Goal: Task Accomplishment & Management: Manage account settings

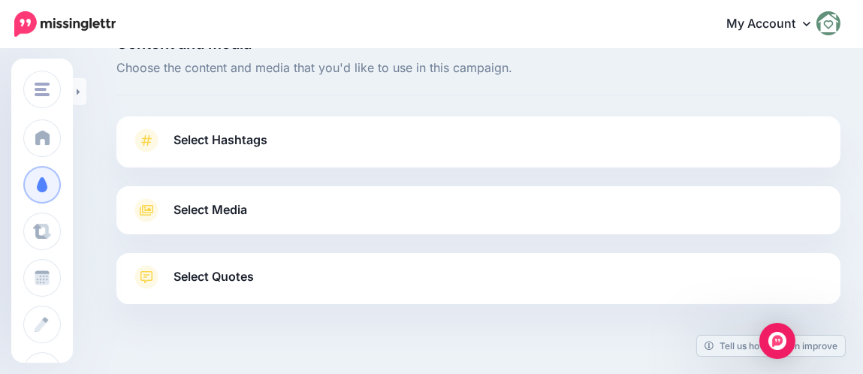
scroll to position [64, 0]
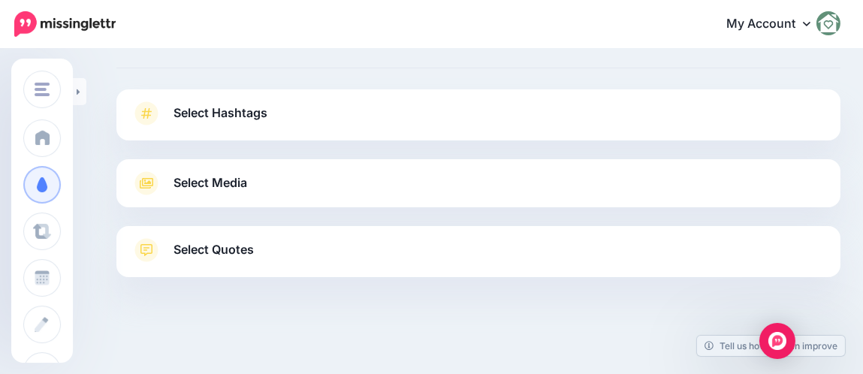
click at [282, 127] on link "Select Hashtags" at bounding box center [478, 120] width 694 height 39
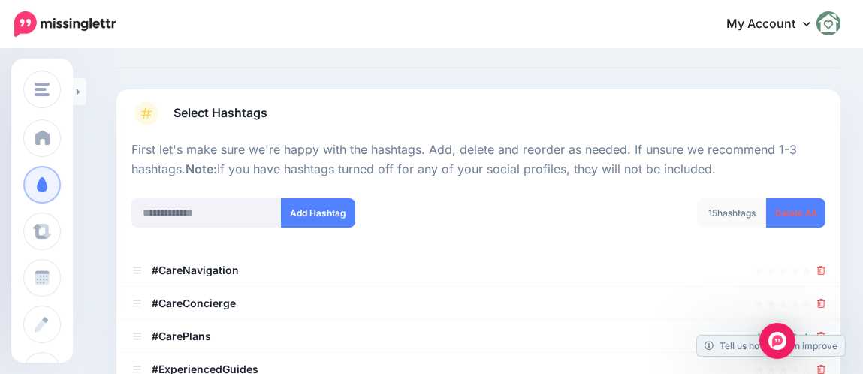
scroll to position [214, 0]
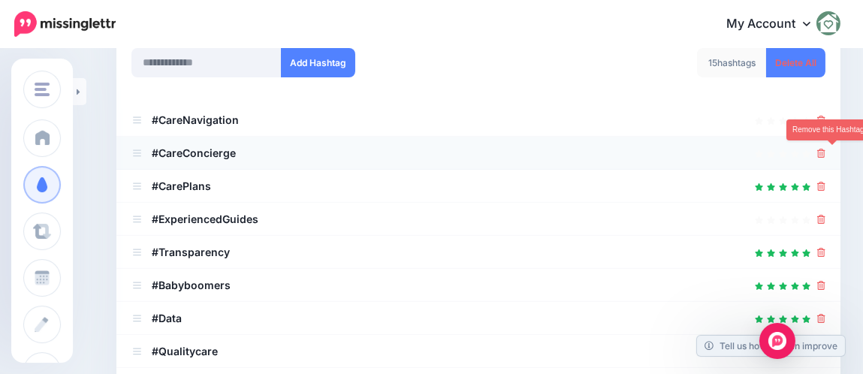
click at [825, 149] on icon at bounding box center [821, 153] width 8 height 9
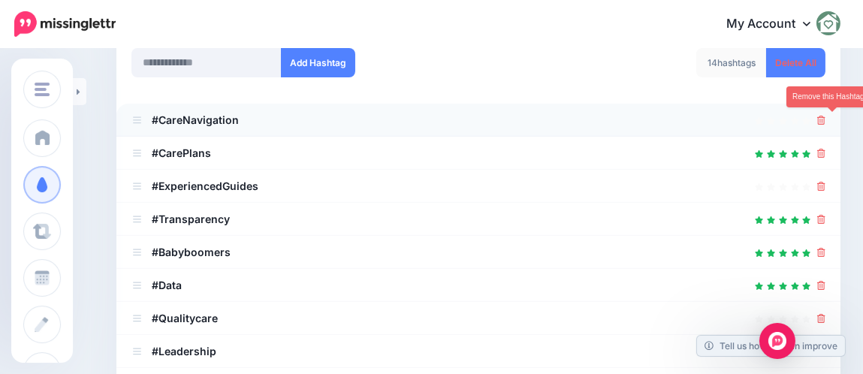
click at [825, 116] on icon at bounding box center [821, 120] width 8 height 9
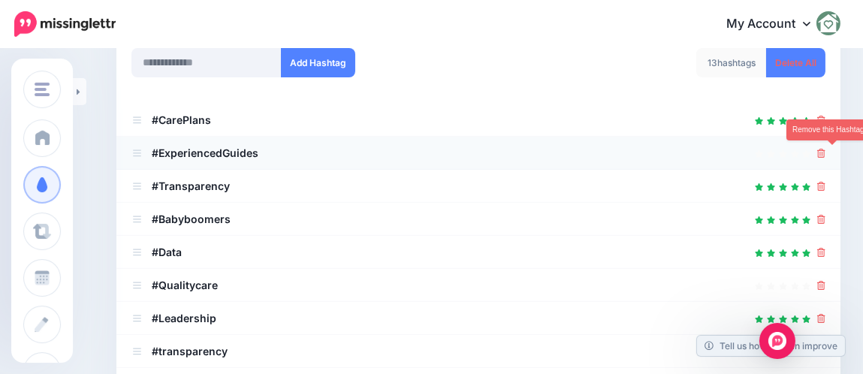
click at [825, 154] on icon at bounding box center [821, 153] width 8 height 9
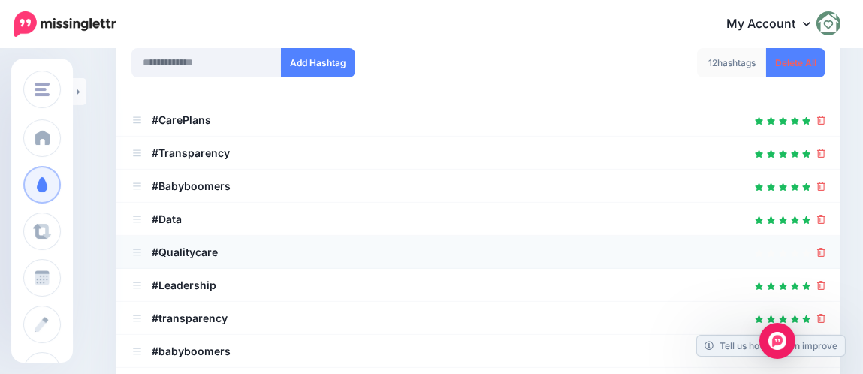
click at [825, 247] on div at bounding box center [478, 252] width 694 height 18
click at [825, 249] on icon at bounding box center [821, 252] width 8 height 9
click at [825, 253] on icon at bounding box center [821, 252] width 8 height 9
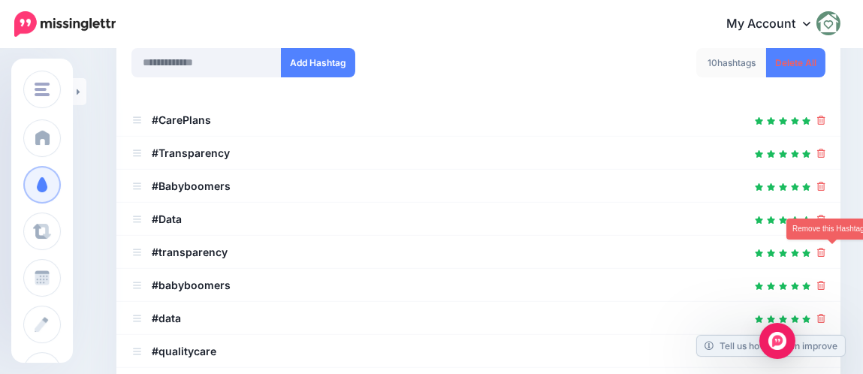
click at [825, 253] on icon at bounding box center [821, 252] width 8 height 9
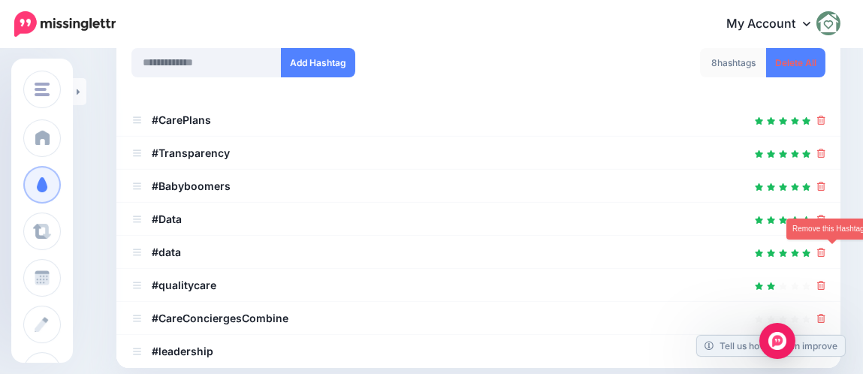
click at [825, 253] on icon at bounding box center [821, 252] width 8 height 9
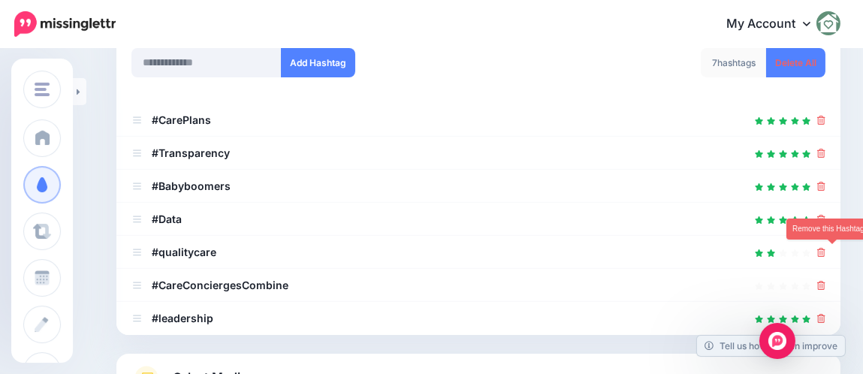
click at [825, 253] on icon at bounding box center [821, 252] width 8 height 9
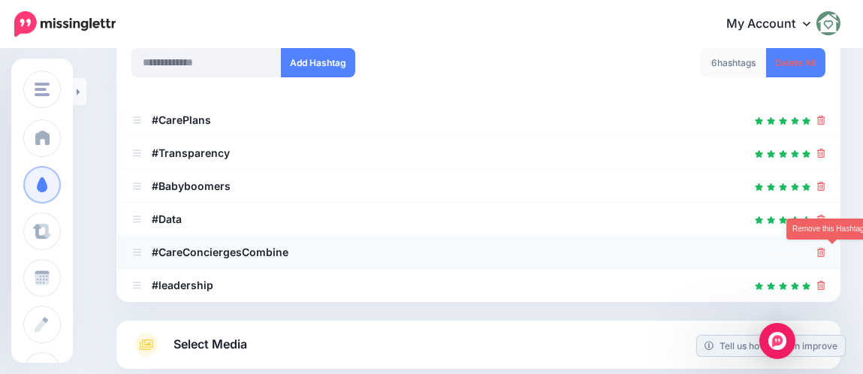
click at [825, 253] on icon at bounding box center [821, 252] width 8 height 9
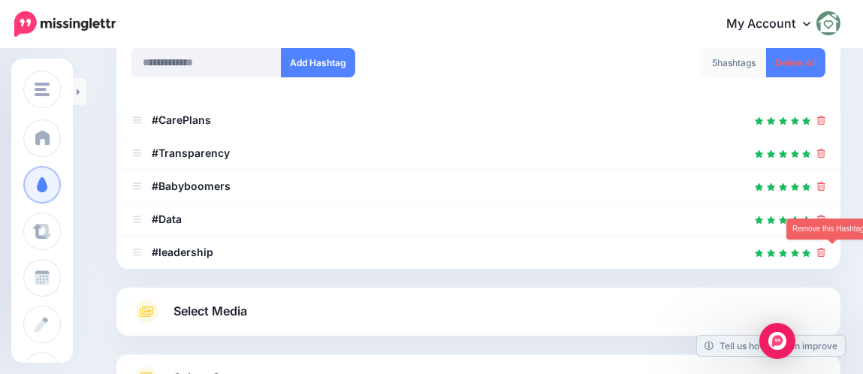
click at [825, 253] on icon at bounding box center [821, 252] width 8 height 9
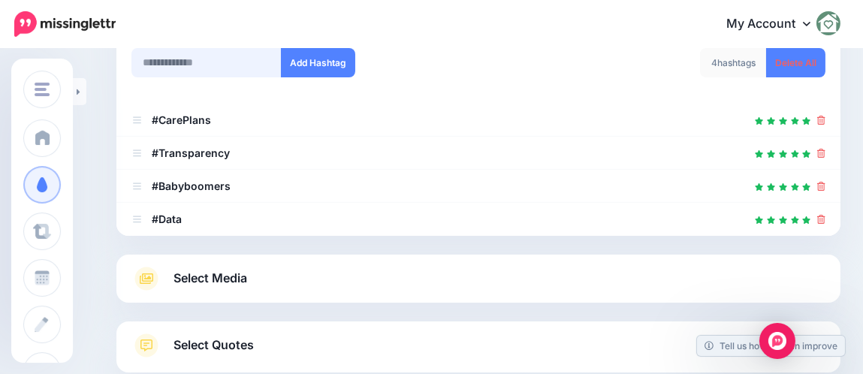
click at [211, 65] on input "text" at bounding box center [206, 62] width 150 height 29
type input "*********"
click at [300, 62] on button "Add Hashtag" at bounding box center [318, 62] width 74 height 29
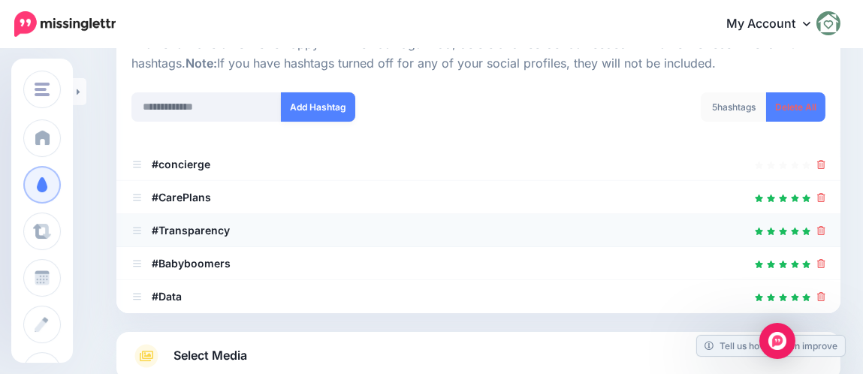
scroll to position [167, 0]
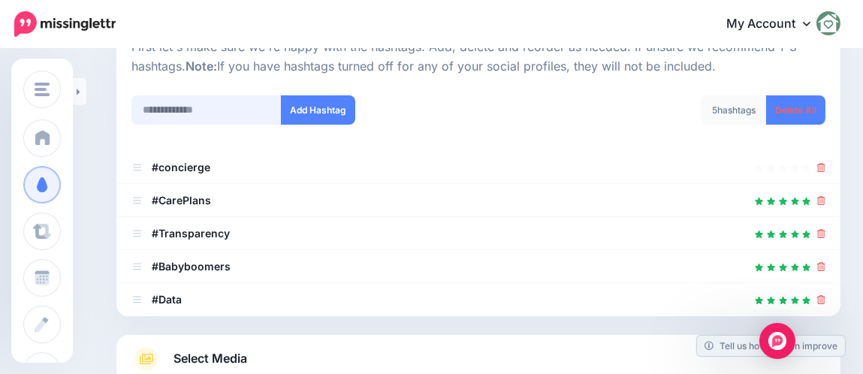
click at [260, 110] on input "text" at bounding box center [206, 109] width 150 height 29
click at [213, 118] on input "*********" at bounding box center [206, 109] width 150 height 29
click at [825, 303] on link at bounding box center [821, 299] width 8 height 13
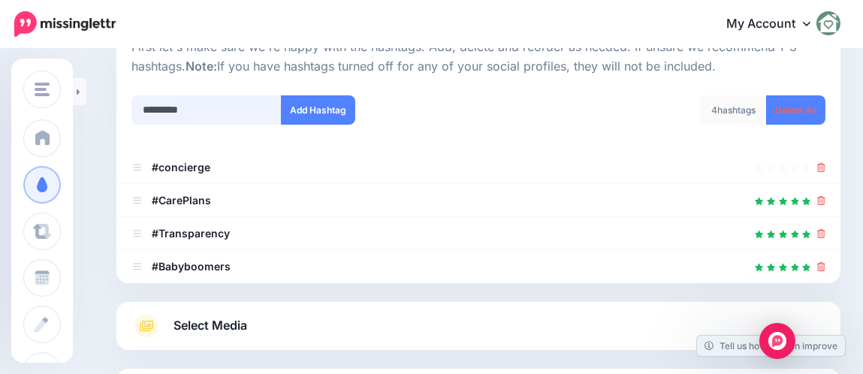
click at [204, 111] on input "*********" at bounding box center [206, 109] width 150 height 29
click at [202, 162] on b "#concierge" at bounding box center [181, 167] width 59 height 13
click at [172, 167] on b "#concierge" at bounding box center [181, 167] width 59 height 13
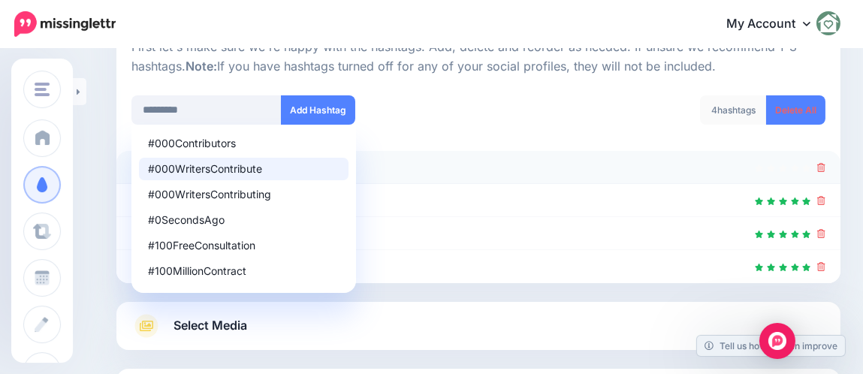
click at [153, 164] on div "#000WritersContribute" at bounding box center [244, 169] width 192 height 11
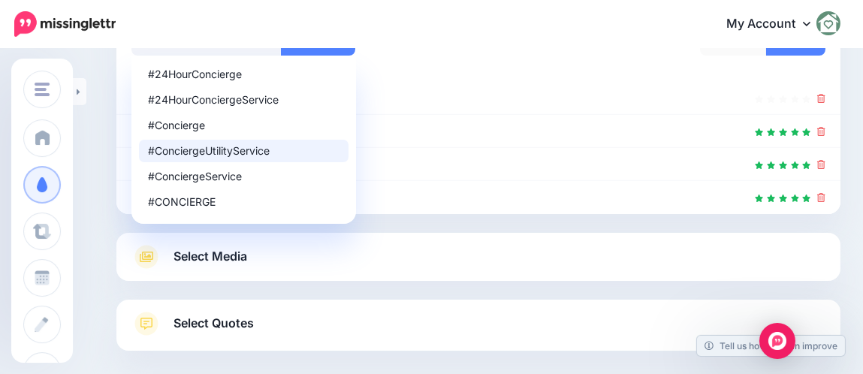
scroll to position [309, 0]
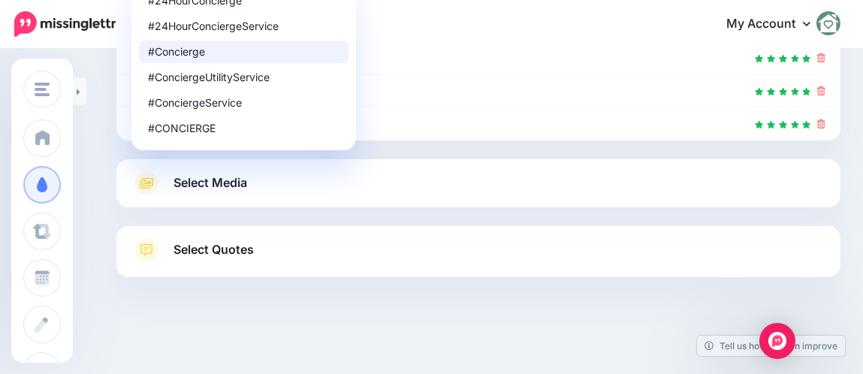
click at [186, 52] on div "#Concierge" at bounding box center [244, 52] width 192 height 11
click at [177, 54] on div "#Concierge" at bounding box center [244, 52] width 192 height 11
click at [178, 54] on div "#Concierge" at bounding box center [244, 52] width 192 height 11
click at [184, 48] on div "#Concierge" at bounding box center [244, 52] width 192 height 11
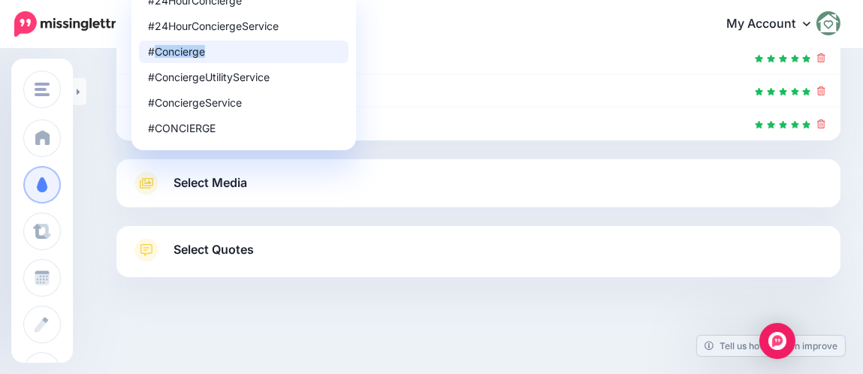
click at [184, 48] on div "#Concierge" at bounding box center [244, 52] width 192 height 11
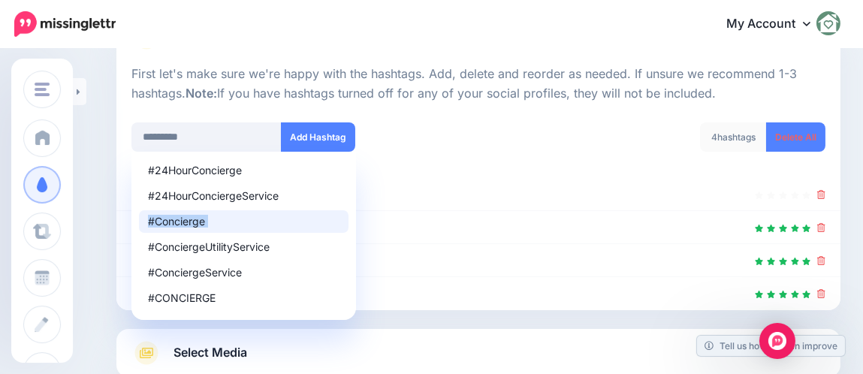
scroll to position [137, 0]
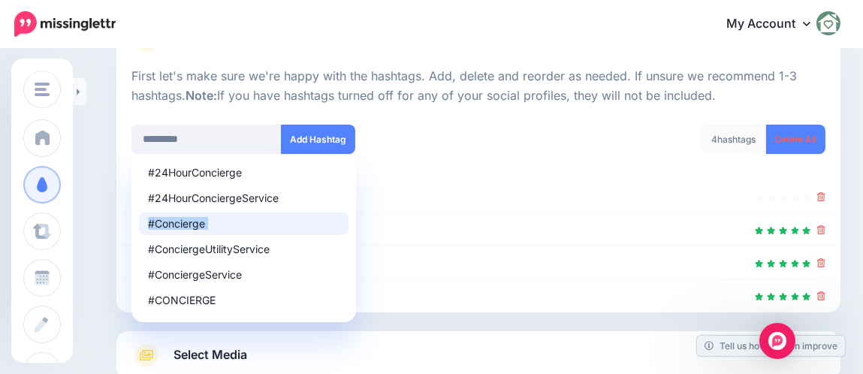
click at [222, 224] on div "#Concierge" at bounding box center [244, 224] width 192 height 11
click at [194, 222] on div "#Concierge" at bounding box center [244, 224] width 192 height 11
click at [179, 219] on div "#Concierge" at bounding box center [244, 224] width 192 height 11
click at [210, 221] on div "#Concierge" at bounding box center [244, 224] width 192 height 11
click at [210, 220] on div "#Concierge" at bounding box center [244, 224] width 192 height 11
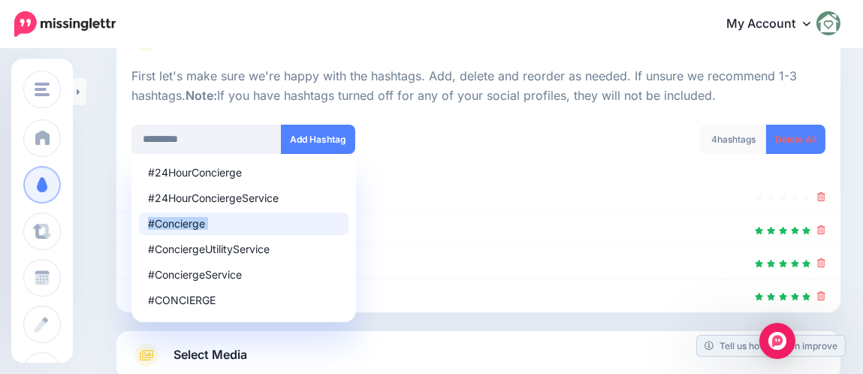
click at [210, 220] on div "#Concierge" at bounding box center [244, 224] width 192 height 11
click at [213, 220] on div "#Concierge" at bounding box center [244, 224] width 192 height 11
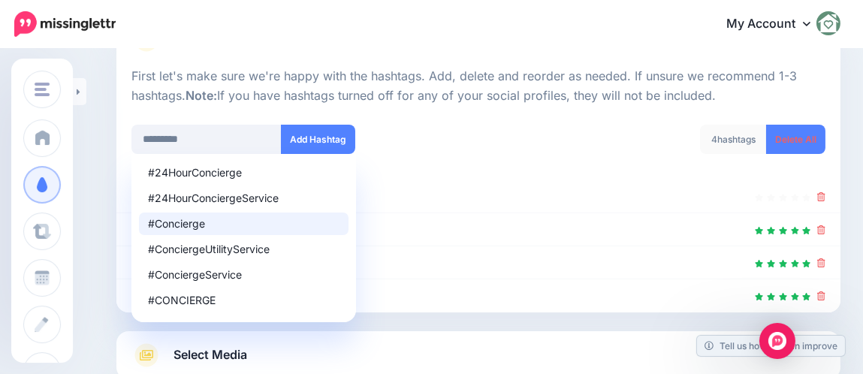
click at [212, 219] on div "#Concierge" at bounding box center [244, 224] width 192 height 11
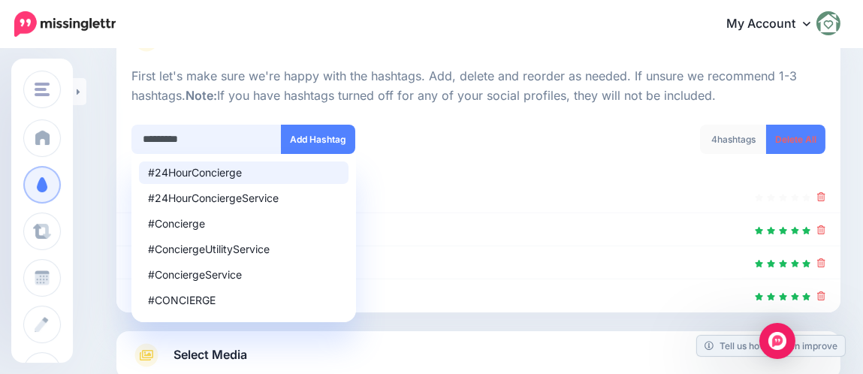
click at [235, 144] on input "*********" at bounding box center [206, 139] width 150 height 29
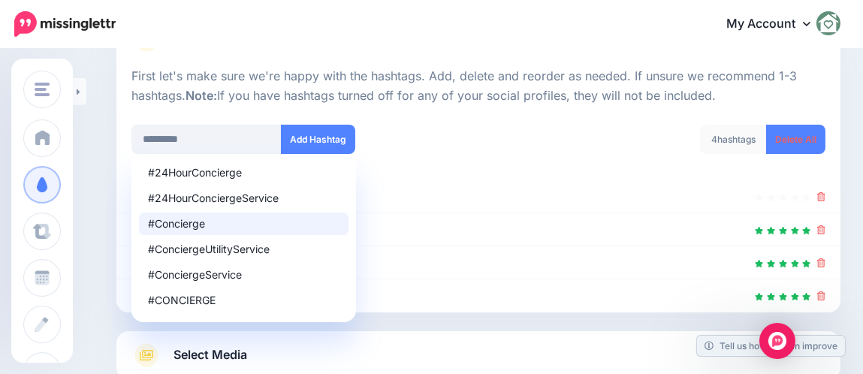
click at [217, 229] on li "#Concierge" at bounding box center [244, 224] width 210 height 23
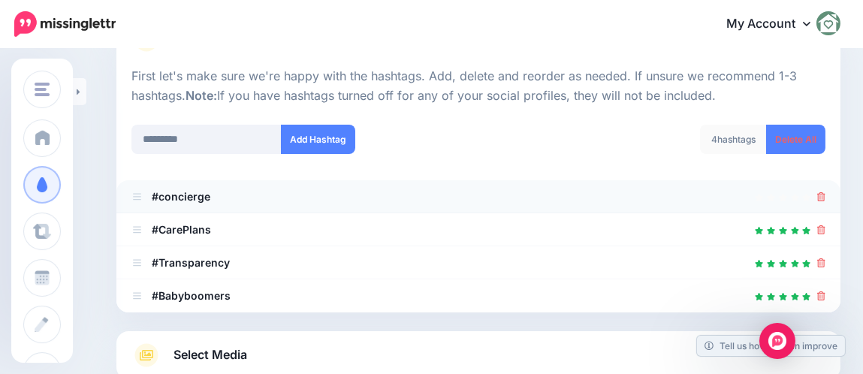
click at [201, 191] on b "#concierge" at bounding box center [181, 196] width 59 height 13
click at [160, 197] on b "#concierge" at bounding box center [181, 196] width 59 height 13
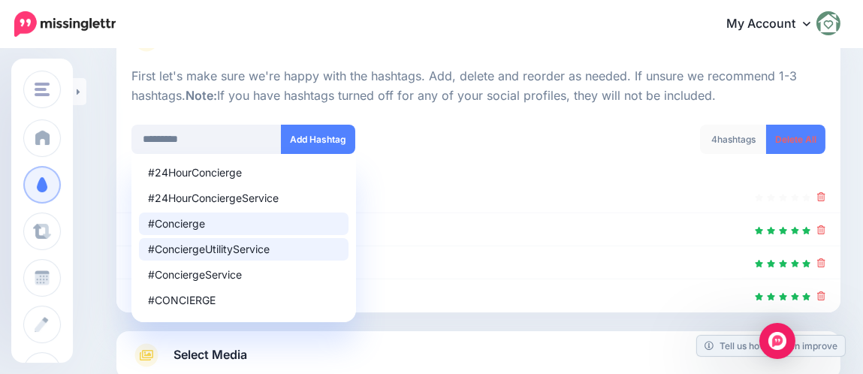
scroll to position [213, 0]
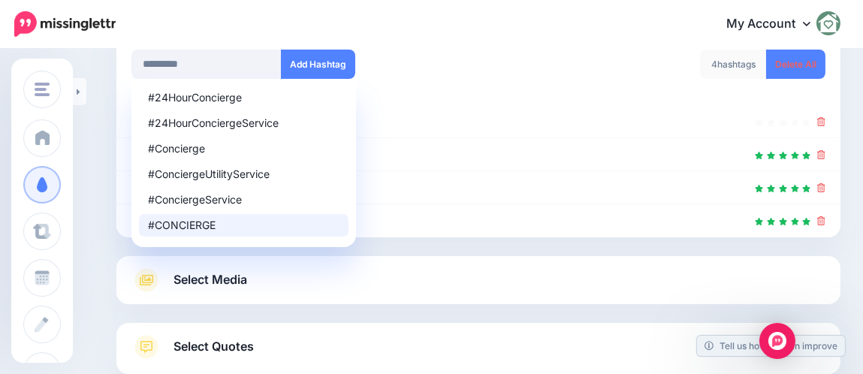
click at [182, 216] on li "#CONCIERGE" at bounding box center [244, 225] width 210 height 23
click at [192, 221] on div "#CONCIERGE" at bounding box center [244, 225] width 192 height 11
type input "*********"
click at [192, 221] on div "#CONCIERGE" at bounding box center [244, 225] width 192 height 11
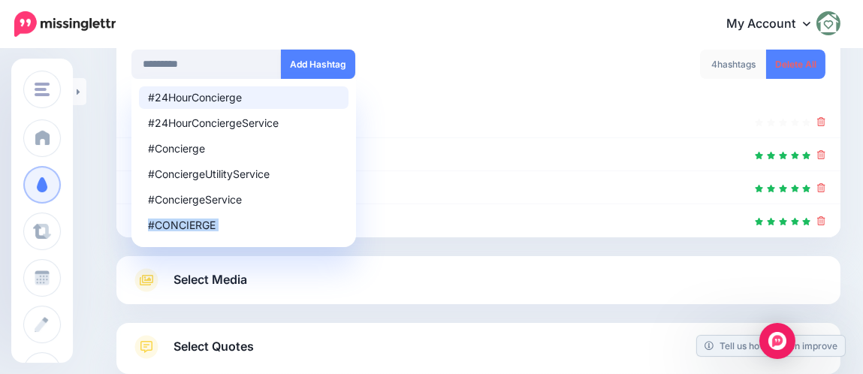
click at [323, 65] on button "Add Hashtag" at bounding box center [318, 64] width 74 height 29
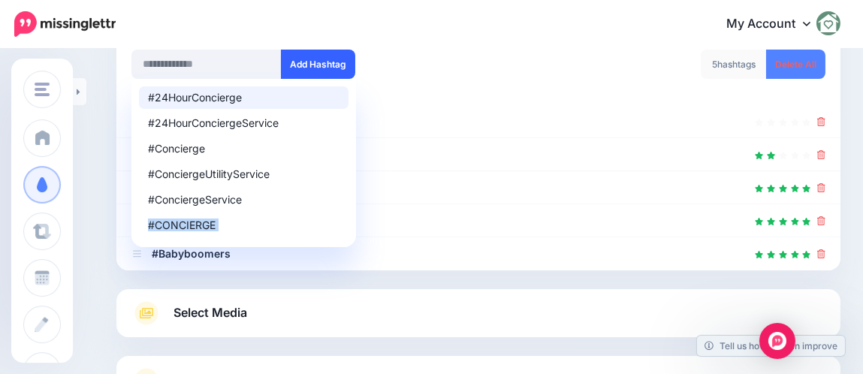
click at [316, 65] on div "#24HourConcierge #24HourConciergeService #Concierge #ConciergeUtilityService #C…" at bounding box center [299, 64] width 336 height 29
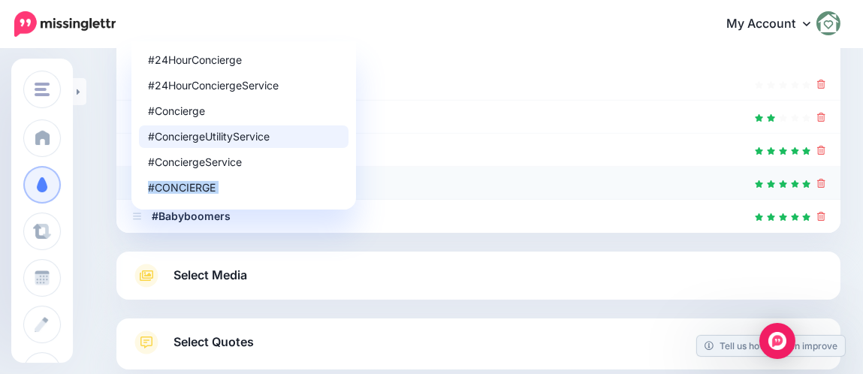
scroll to position [167, 0]
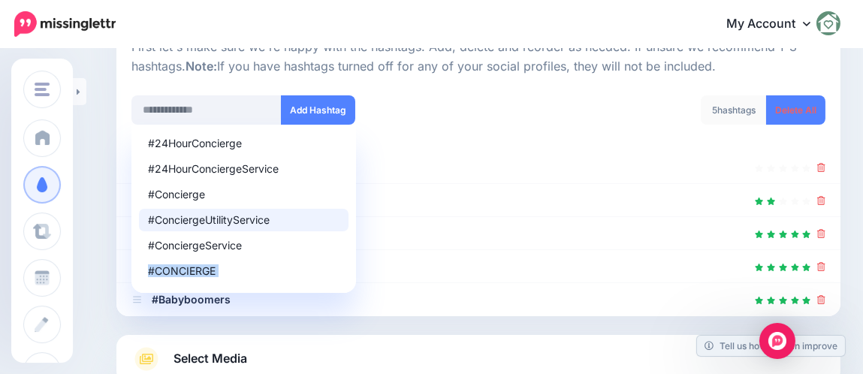
click at [574, 110] on div "5 hashtags Delete All" at bounding box center [657, 119] width 358 height 48
click at [475, 116] on div "#24HourConcierge #24HourConciergeService #Concierge #ConciergeUtilityService #C…" at bounding box center [299, 119] width 358 height 48
click at [408, 106] on div "#24HourConcierge #24HourConciergeService #Concierge #ConciergeUtilityService #C…" at bounding box center [299, 109] width 336 height 29
drag, startPoint x: 400, startPoint y: 131, endPoint x: 525, endPoint y: 156, distance: 127.1
click at [403, 132] on div "#24HourConcierge #24HourConciergeService #Concierge #ConciergeUtilityService #C…" at bounding box center [299, 119] width 358 height 48
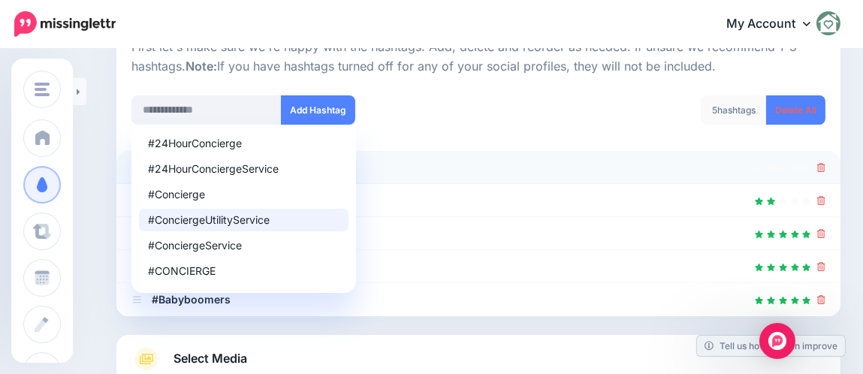
click at [825, 169] on icon at bounding box center [821, 167] width 8 height 9
click at [819, 169] on icon at bounding box center [813, 166] width 11 height 11
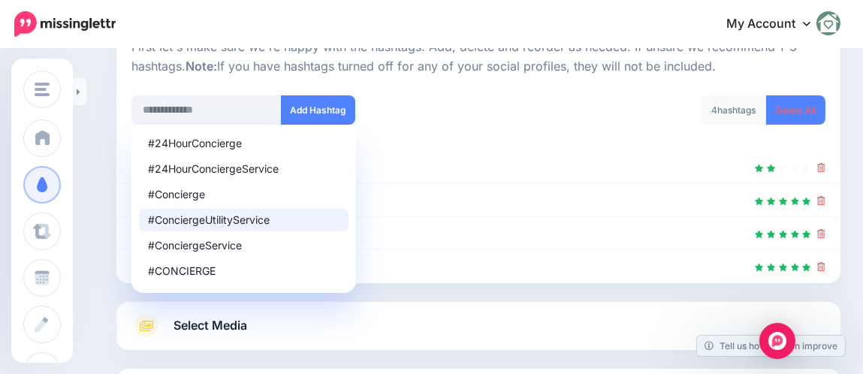
click at [463, 124] on div "#24HourConcierge #24HourConciergeService #Concierge #ConciergeUtilityService #C…" at bounding box center [299, 119] width 358 height 48
click at [405, 317] on link "Select Media" at bounding box center [478, 326] width 694 height 24
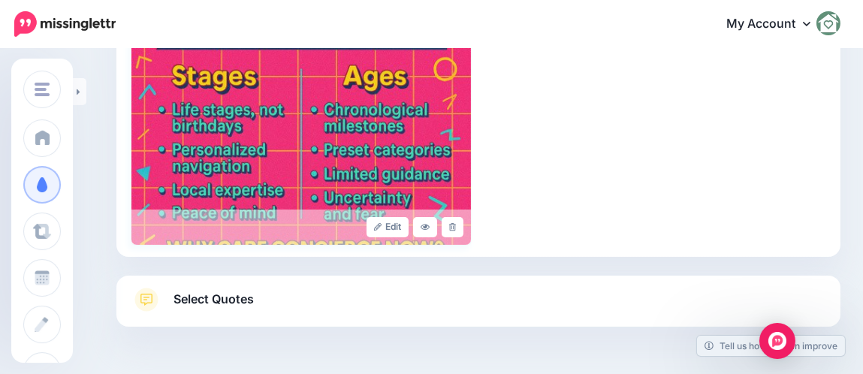
scroll to position [436, 0]
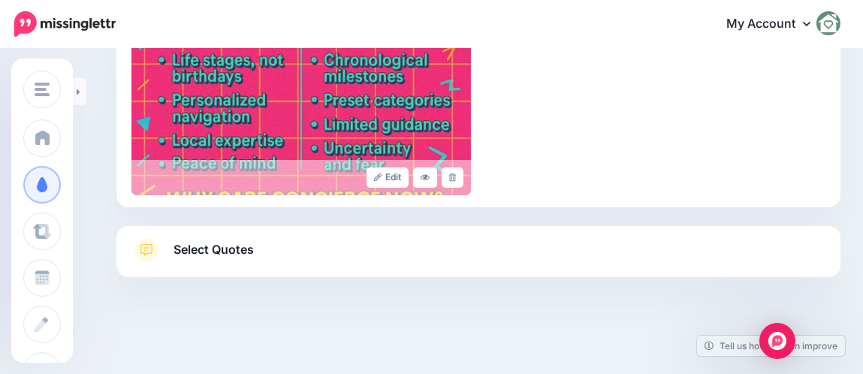
click at [409, 252] on link "Select Quotes" at bounding box center [478, 257] width 694 height 39
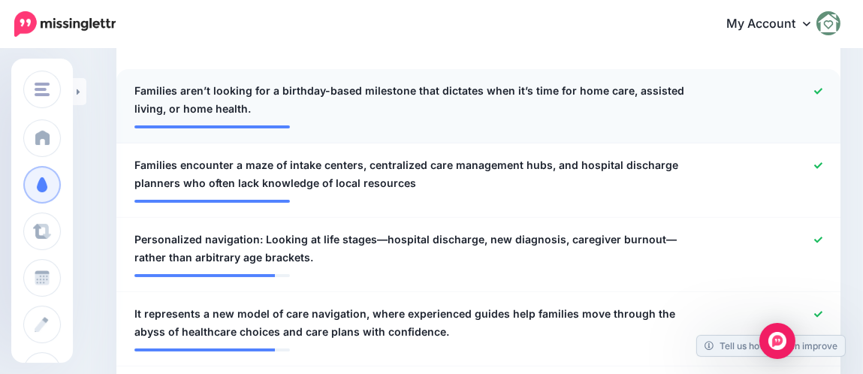
click at [822, 90] on icon at bounding box center [818, 91] width 8 height 8
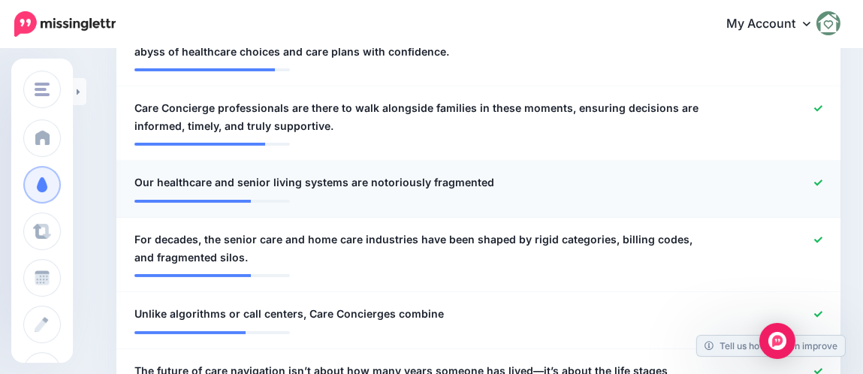
scroll to position [737, 0]
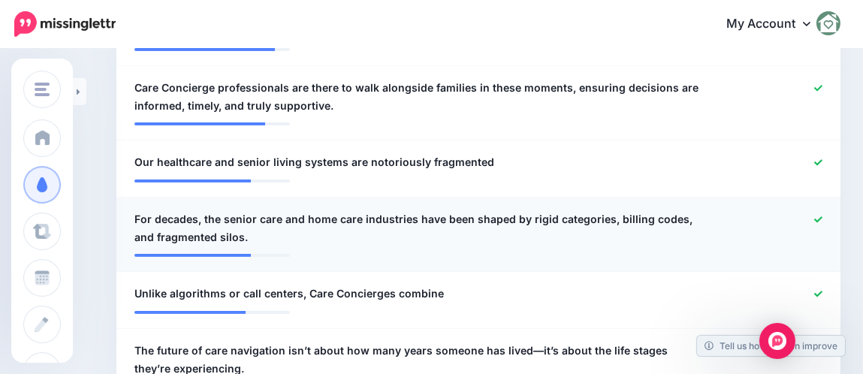
click at [834, 218] on div at bounding box center [774, 228] width 119 height 36
click at [825, 294] on div at bounding box center [774, 294] width 119 height 19
click at [822, 219] on icon at bounding box center [818, 219] width 8 height 6
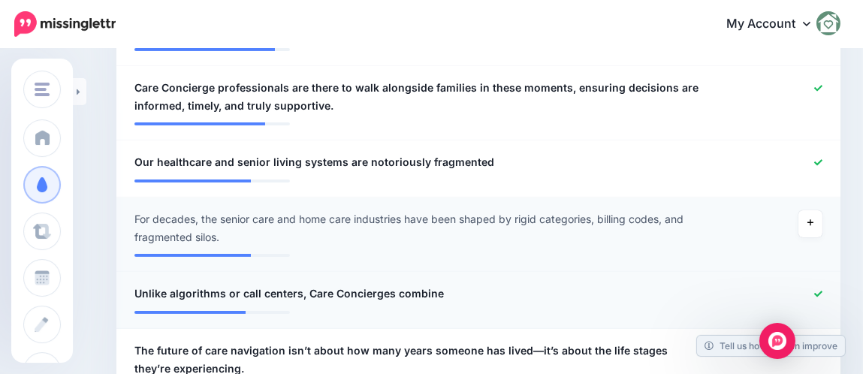
click at [834, 293] on div at bounding box center [774, 294] width 119 height 19
click at [822, 291] on icon at bounding box center [818, 294] width 8 height 8
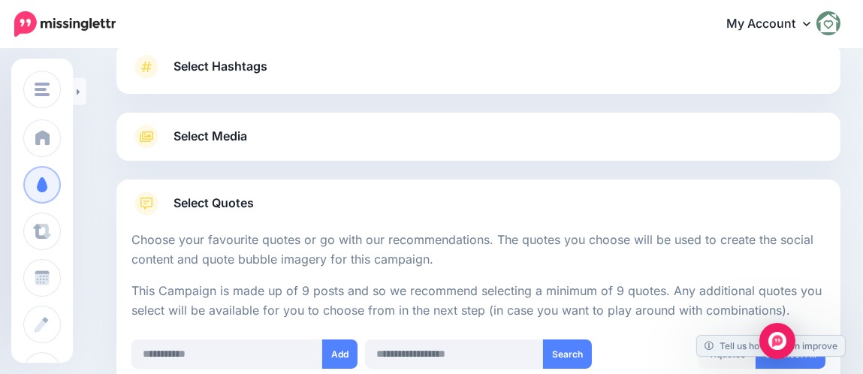
scroll to position [117, 0]
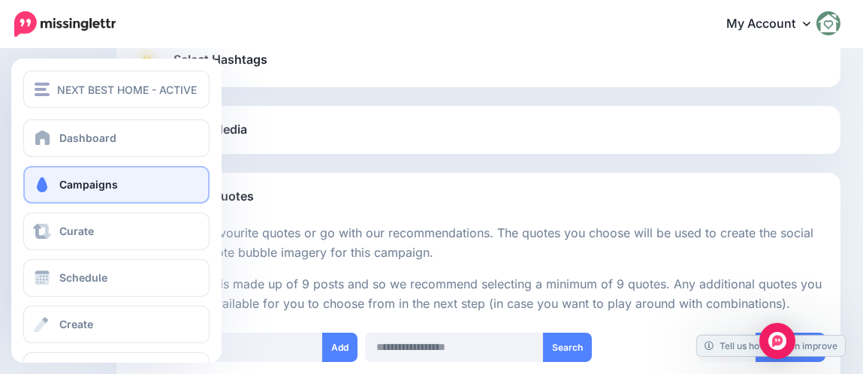
click at [79, 187] on span "Campaigns" at bounding box center [88, 184] width 59 height 13
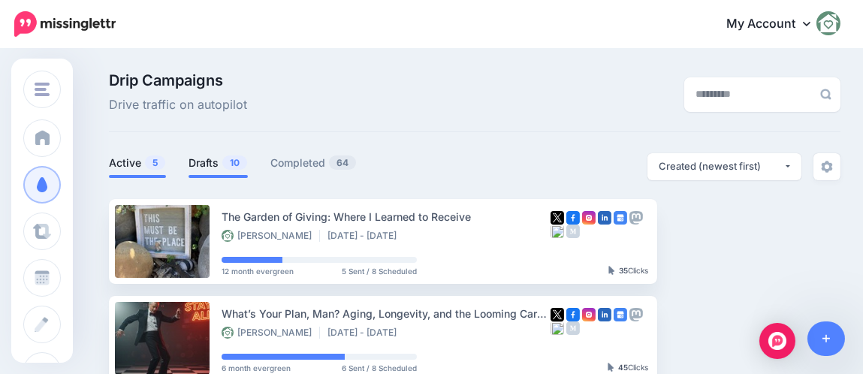
click at [222, 167] on link "Drafts 10" at bounding box center [218, 163] width 59 height 18
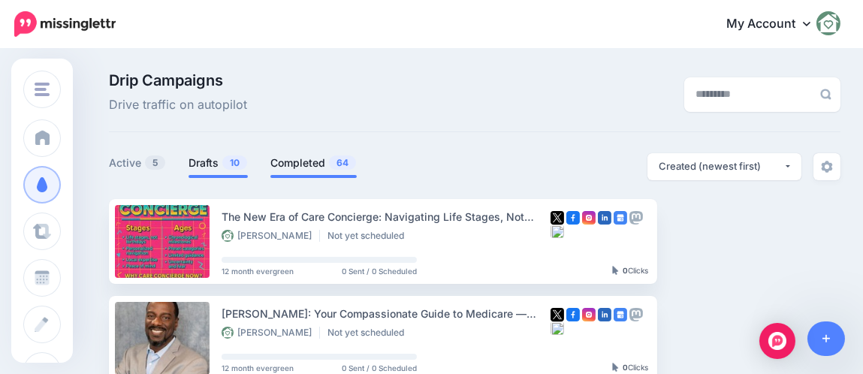
scroll to position [74, 0]
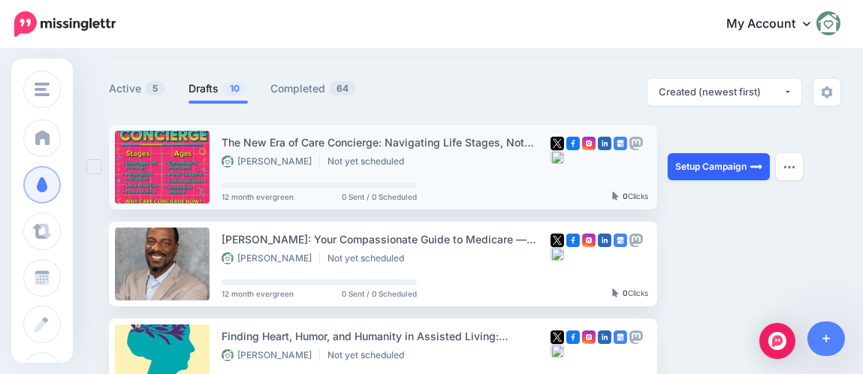
click at [707, 172] on link "Setup Campaign" at bounding box center [719, 166] width 102 height 27
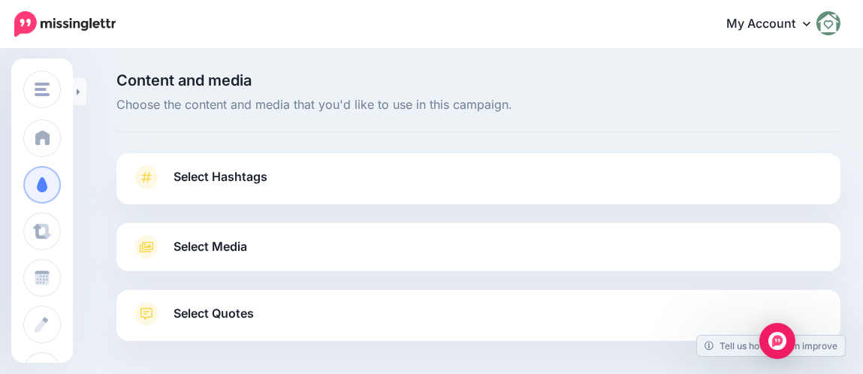
click at [202, 177] on span "Select Hashtags" at bounding box center [220, 177] width 94 height 20
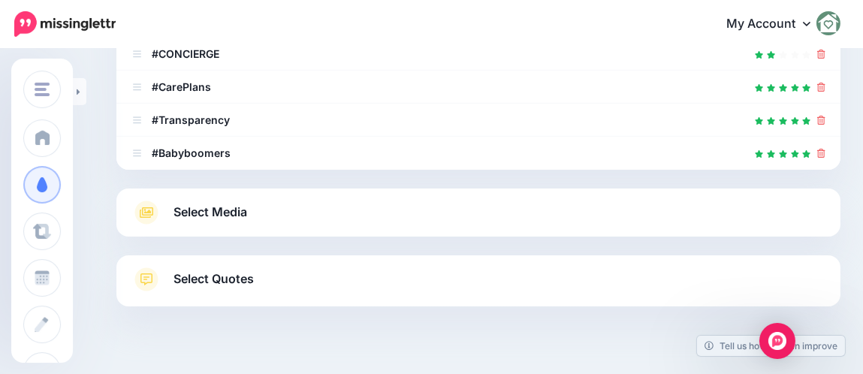
scroll to position [300, 0]
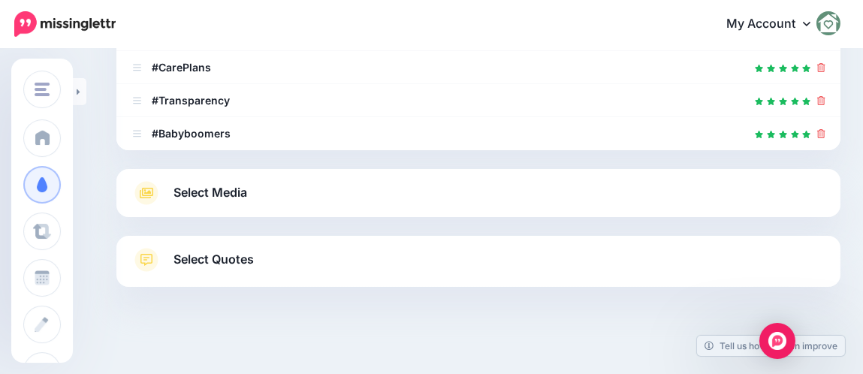
click at [339, 169] on div "Select Media Next, let's make sure we have the best media for this campaign. De…" at bounding box center [478, 193] width 724 height 48
click at [342, 181] on link "Select Media" at bounding box center [478, 193] width 694 height 24
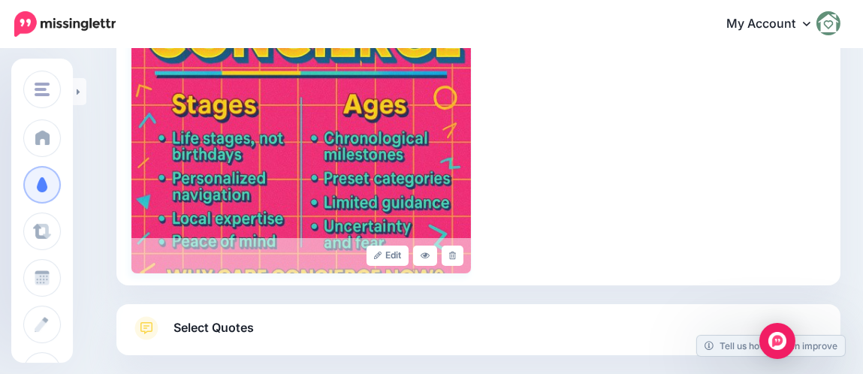
scroll to position [436, 0]
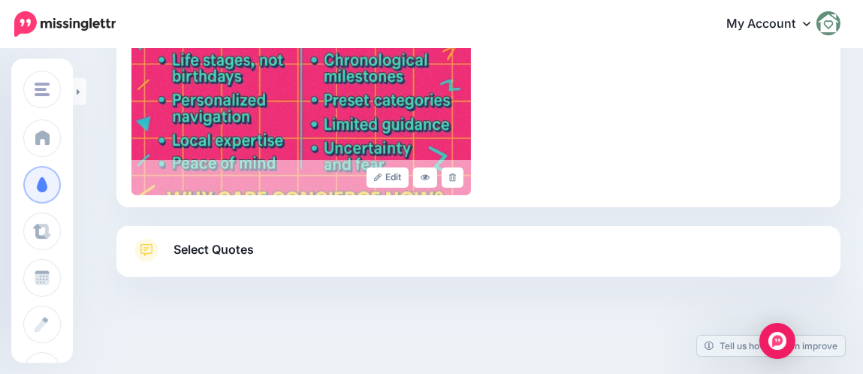
click at [299, 243] on link "Select Quotes" at bounding box center [478, 257] width 694 height 39
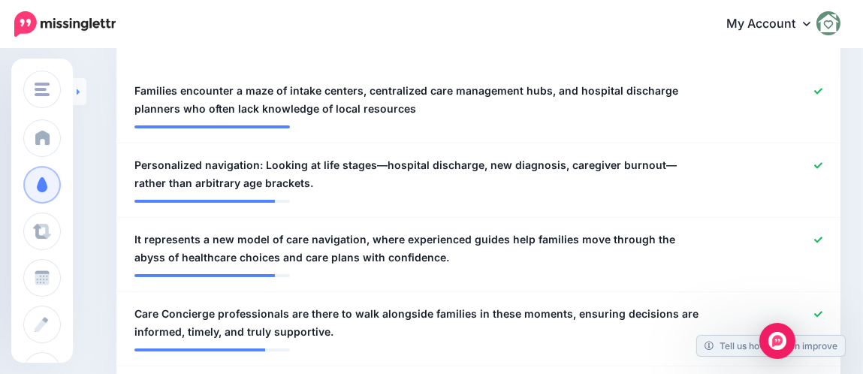
click at [85, 96] on link at bounding box center [80, 91] width 14 height 27
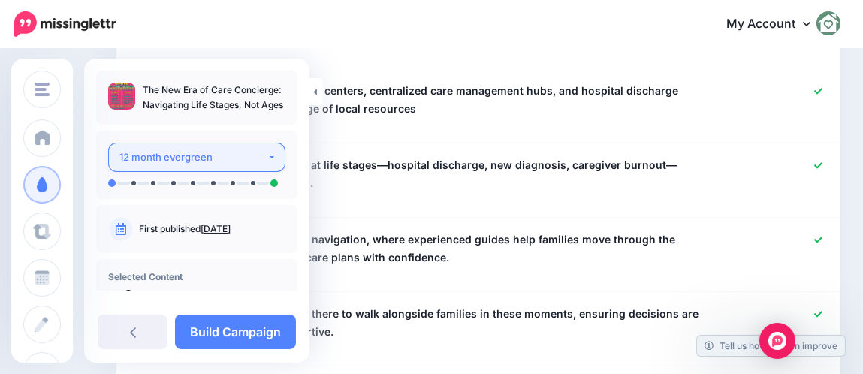
click at [191, 163] on div "12 month evergreen" at bounding box center [193, 157] width 148 height 17
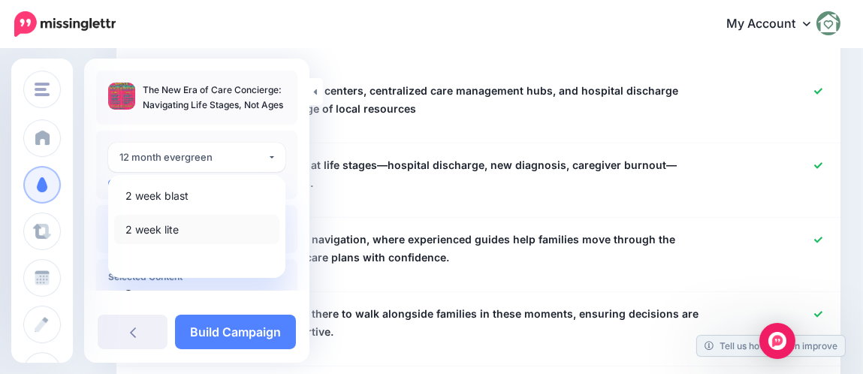
click at [153, 226] on span "2 week lite" at bounding box center [151, 230] width 53 height 18
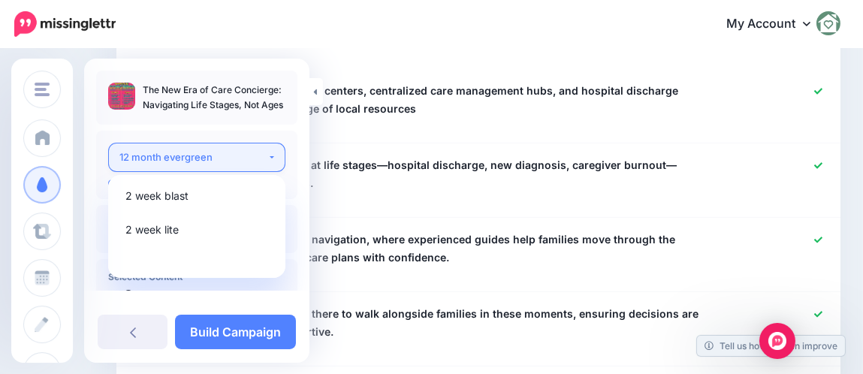
select select "******"
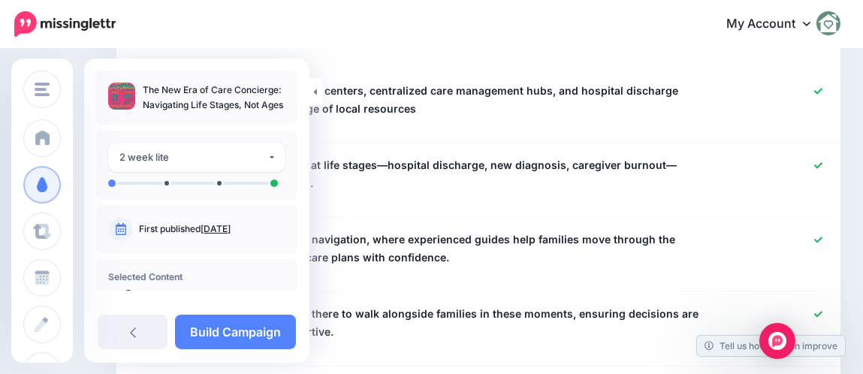
scroll to position [578, 0]
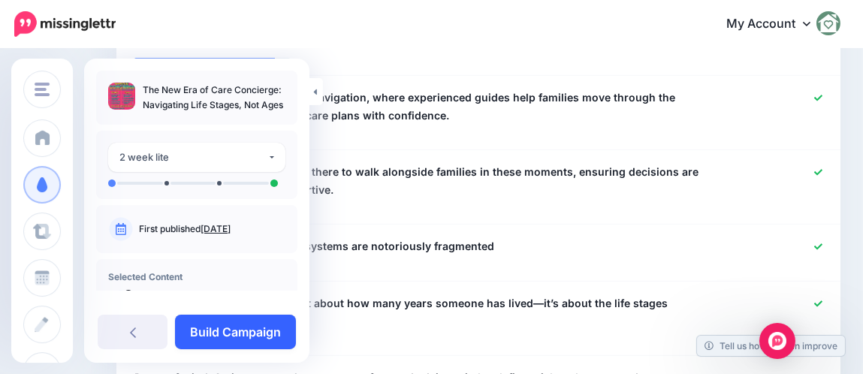
click at [215, 325] on link "Build Campaign" at bounding box center [235, 332] width 121 height 35
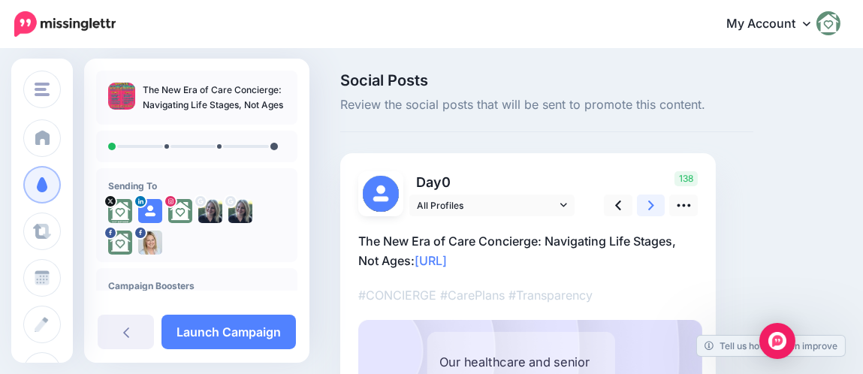
click at [648, 207] on icon at bounding box center [651, 206] width 6 height 16
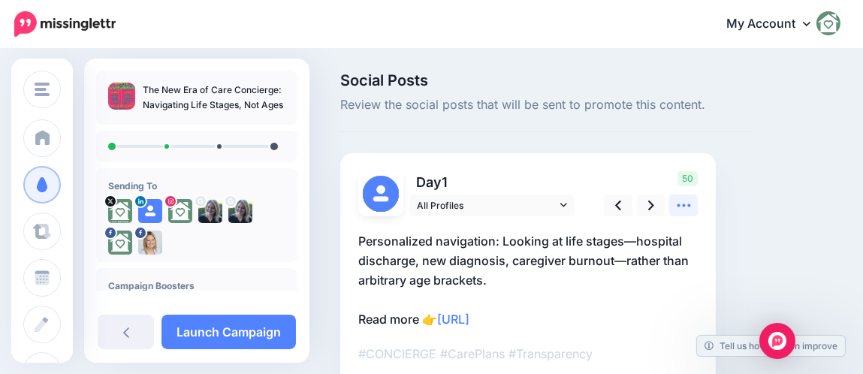
click at [676, 204] on icon at bounding box center [684, 206] width 16 height 16
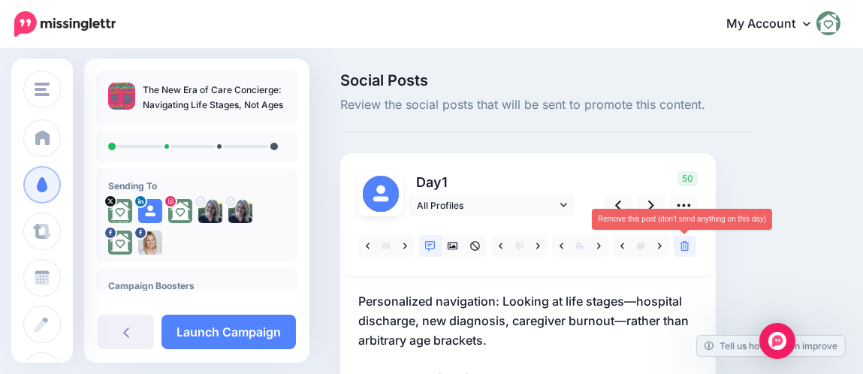
click at [682, 247] on icon at bounding box center [684, 246] width 9 height 11
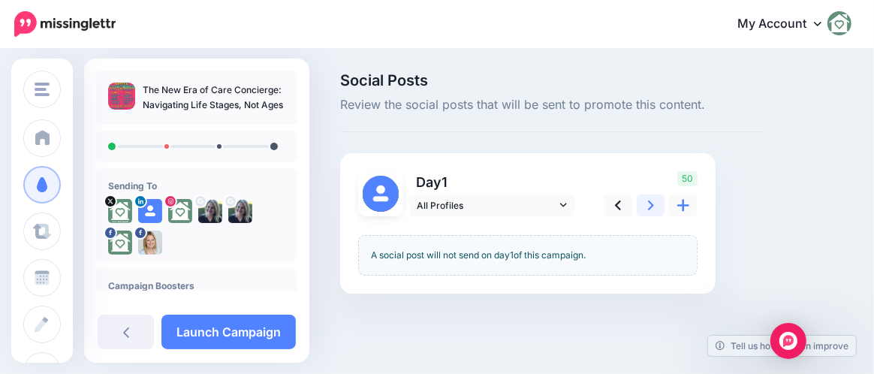
click at [652, 204] on icon at bounding box center [651, 206] width 6 height 10
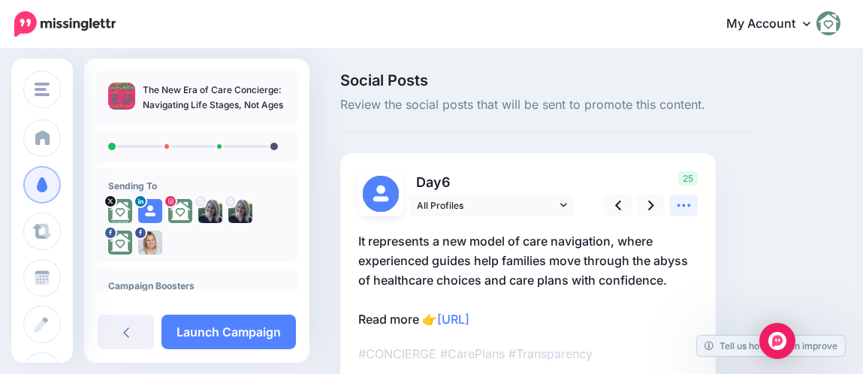
drag, startPoint x: 686, startPoint y: 207, endPoint x: 681, endPoint y: 231, distance: 23.9
click at [686, 208] on icon at bounding box center [684, 206] width 16 height 16
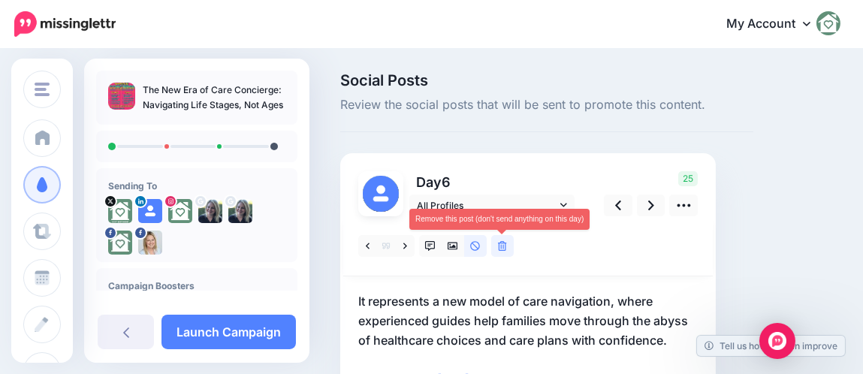
click at [502, 249] on icon at bounding box center [502, 246] width 9 height 11
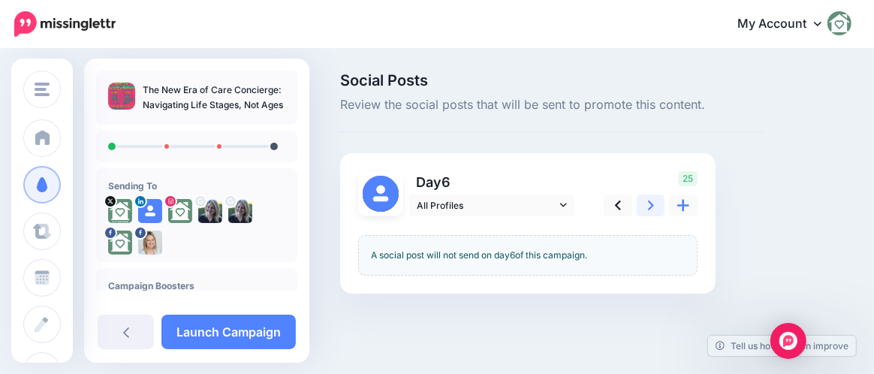
click at [650, 207] on icon at bounding box center [651, 206] width 6 height 10
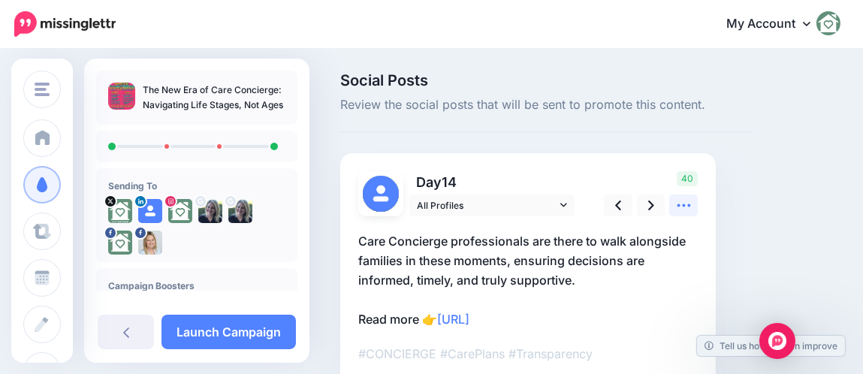
click at [684, 208] on icon at bounding box center [684, 206] width 16 height 16
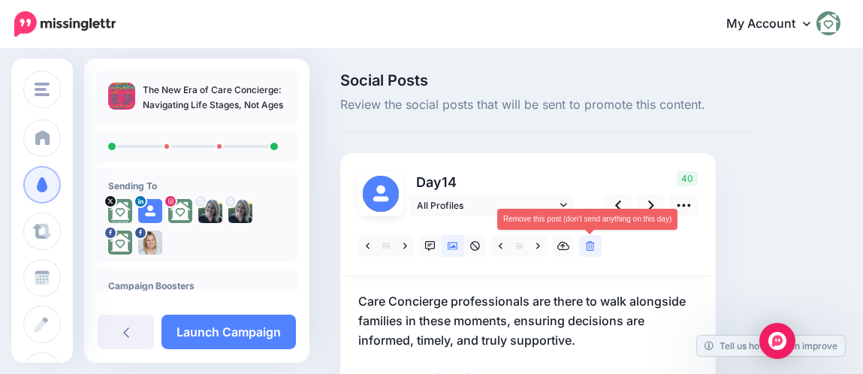
click at [595, 249] on link at bounding box center [590, 246] width 23 height 22
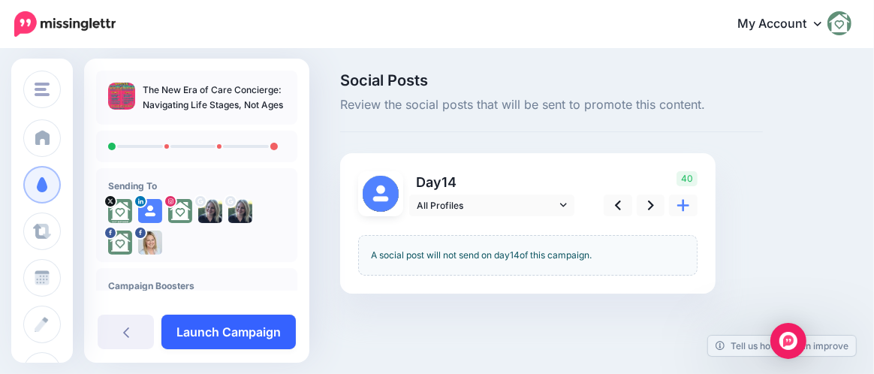
click at [203, 334] on link "Launch Campaign" at bounding box center [228, 332] width 134 height 35
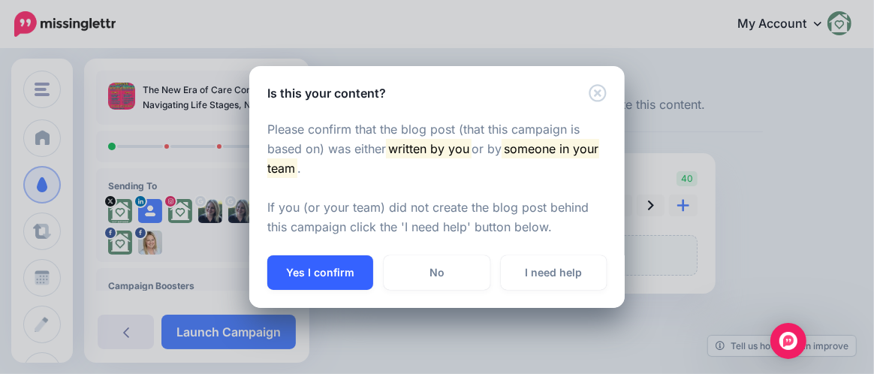
click at [338, 267] on button "Yes I confirm" at bounding box center [320, 272] width 106 height 35
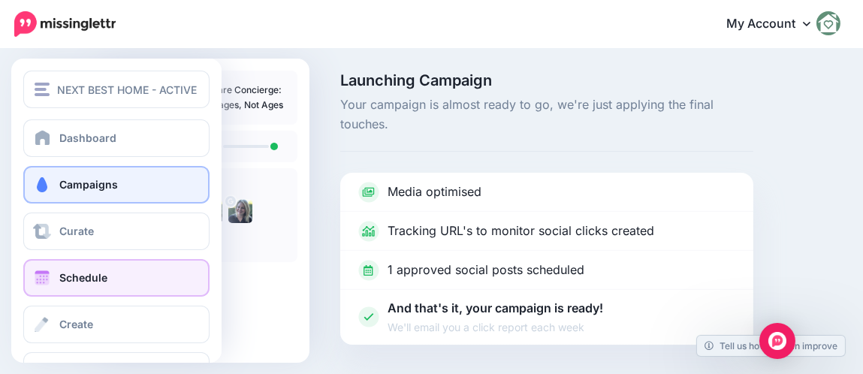
click at [58, 270] on link "Schedule" at bounding box center [116, 278] width 186 height 38
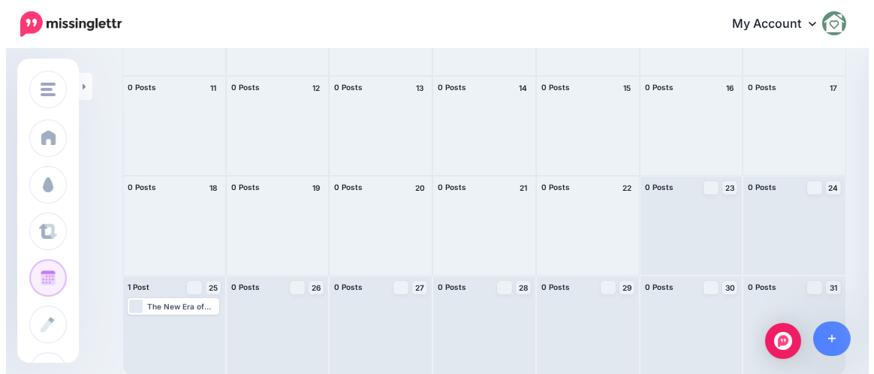
scroll to position [285, 0]
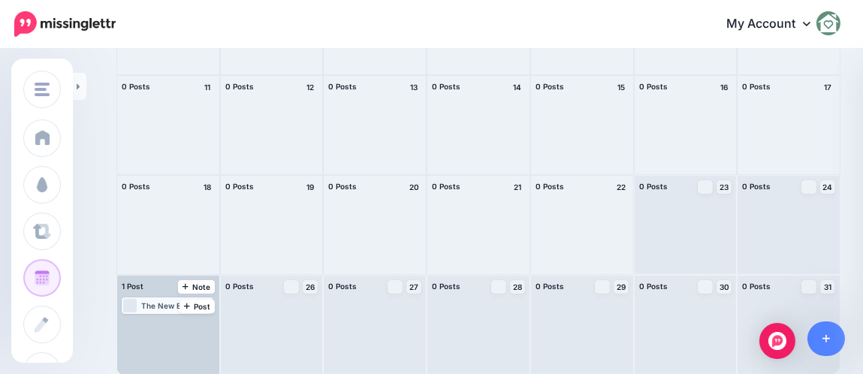
click at [158, 299] on div "Loading The New Era of Care Concierge: Navigating Life Stages, Not Ages: [URL] …" at bounding box center [167, 306] width 89 height 14
click at [175, 319] on link "Manage Dates" at bounding box center [179, 324] width 20 height 14
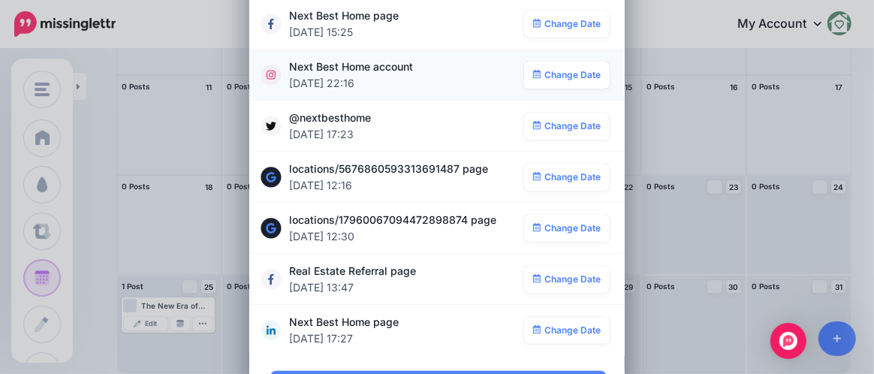
scroll to position [224, 0]
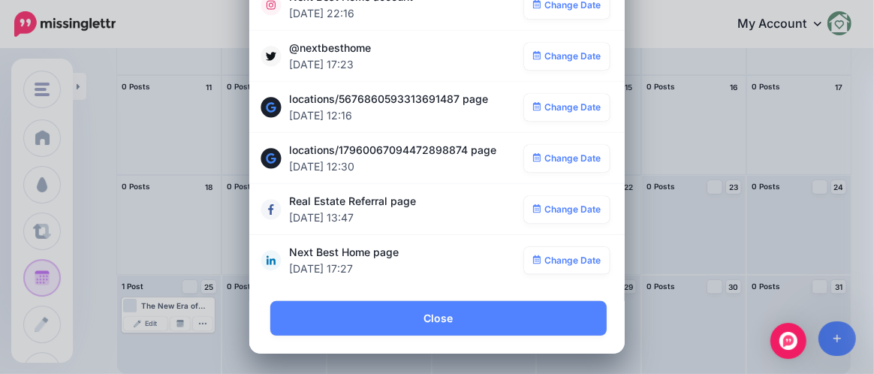
click at [155, 285] on div "**********" at bounding box center [437, 187] width 874 height 374
click at [152, 332] on div "**********" at bounding box center [437, 187] width 874 height 374
click at [155, 324] on div "**********" at bounding box center [437, 187] width 874 height 374
click at [150, 324] on div "**********" at bounding box center [437, 187] width 874 height 374
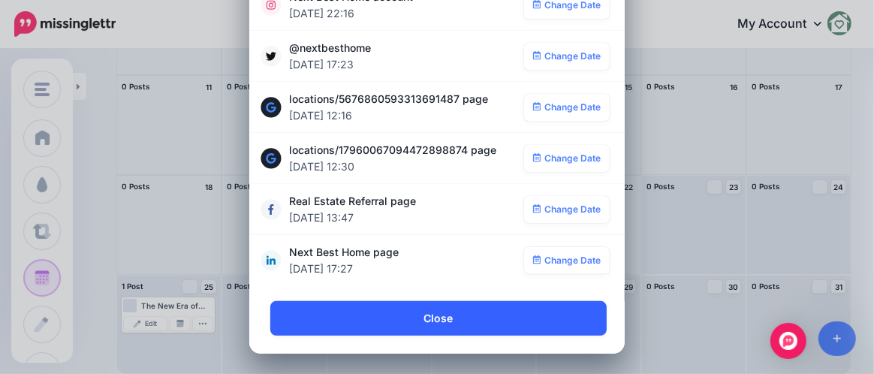
click at [368, 326] on link "Close" at bounding box center [438, 318] width 336 height 35
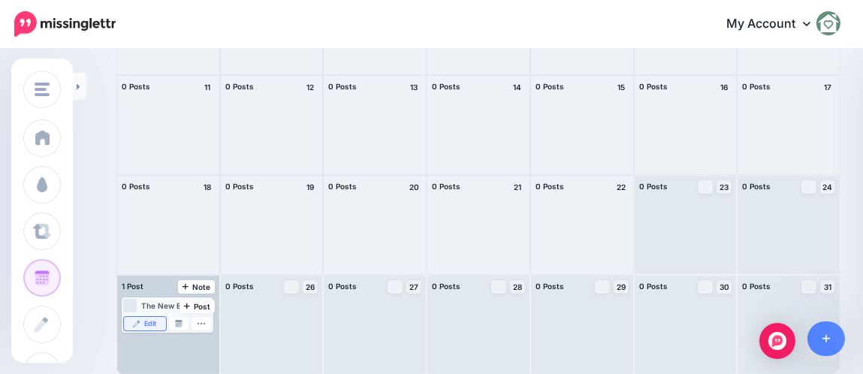
click at [142, 320] on link "Edit" at bounding box center [145, 324] width 42 height 14
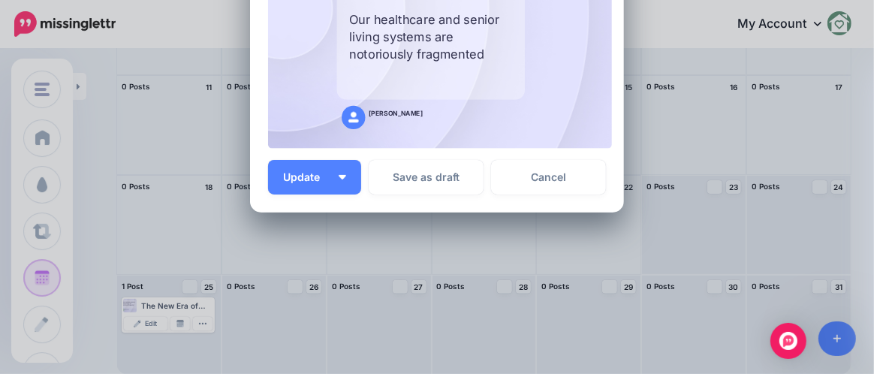
scroll to position [0, 0]
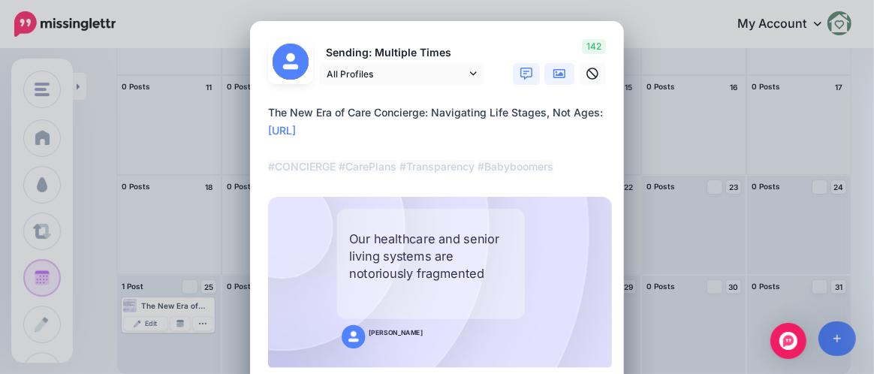
click at [557, 75] on icon at bounding box center [559, 73] width 12 height 9
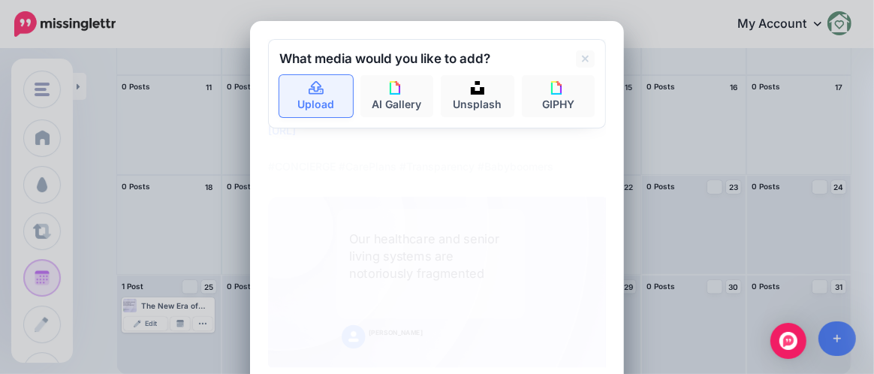
click at [298, 101] on link "Upload" at bounding box center [316, 96] width 74 height 42
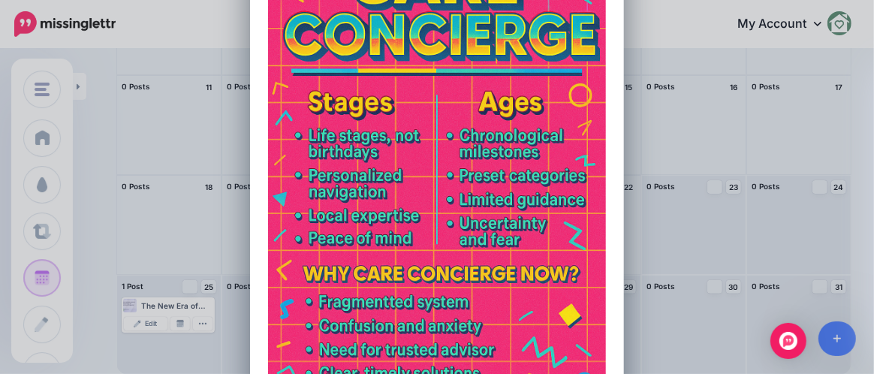
scroll to position [554, 0]
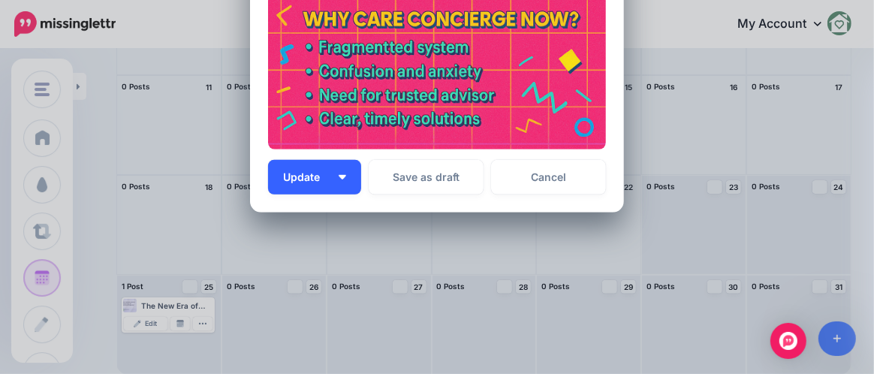
click at [294, 175] on span "Update" at bounding box center [307, 177] width 48 height 11
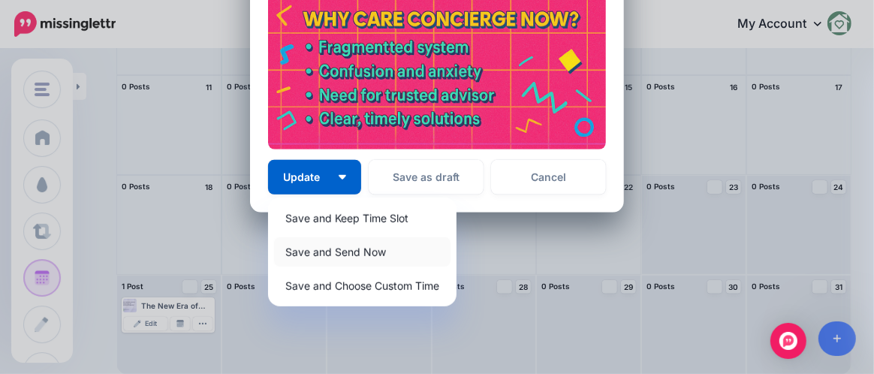
click at [318, 249] on link "Save and Send Now" at bounding box center [362, 251] width 176 height 29
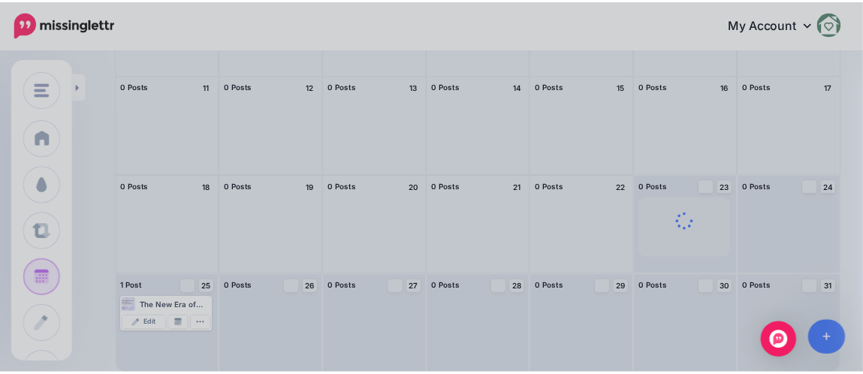
scroll to position [439, 0]
